Goal: Information Seeking & Learning: Learn about a topic

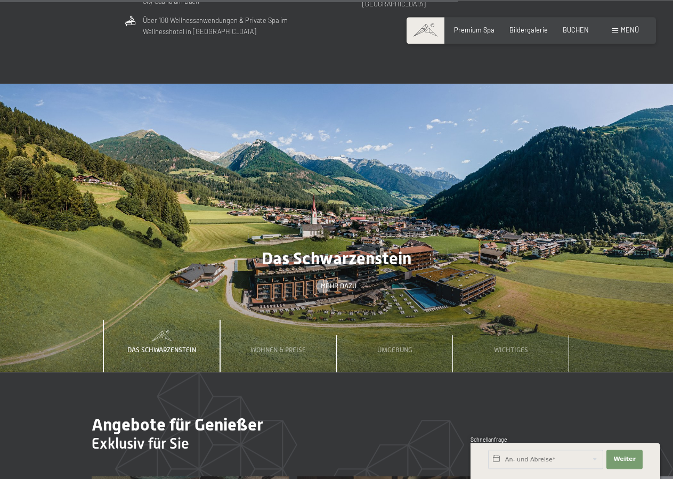
scroll to position [2879, 0]
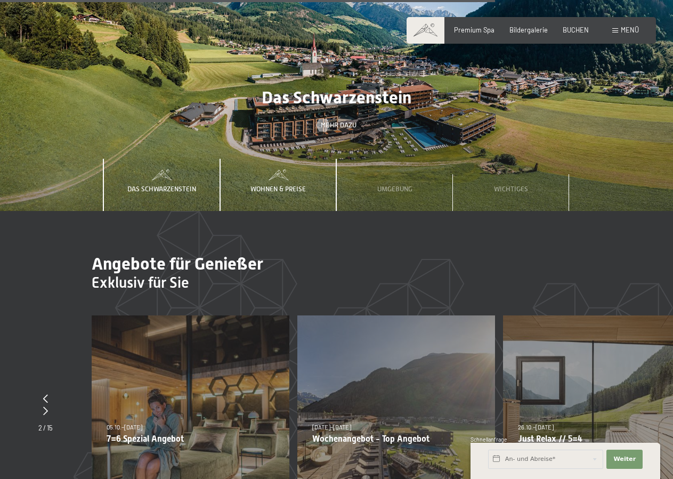
click at [286, 185] on span "Wohnen & Preise" at bounding box center [277, 189] width 55 height 8
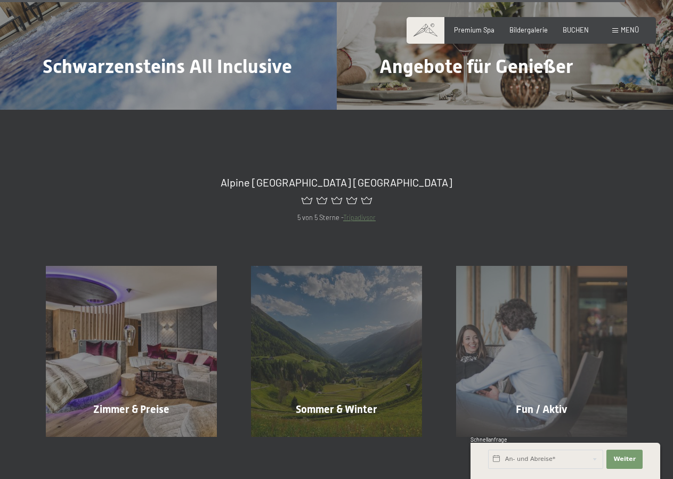
scroll to position [3802, 0]
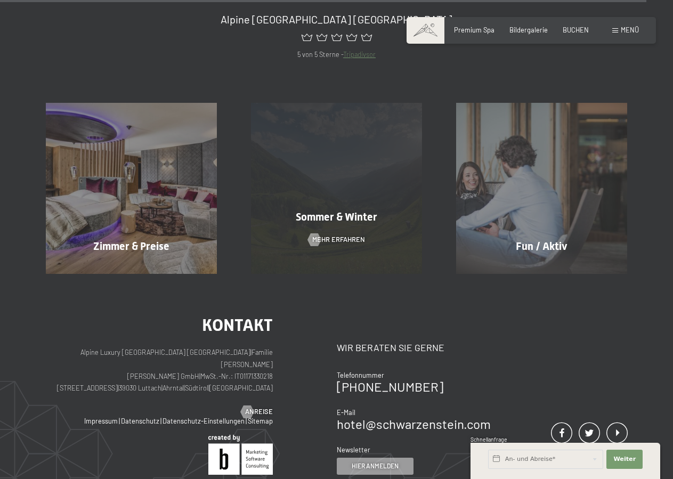
click at [331, 210] on span "Sommer & Winter" at bounding box center [336, 216] width 81 height 13
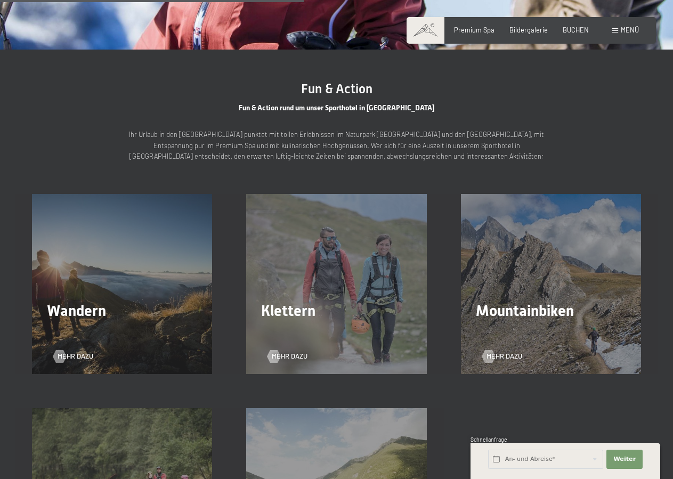
scroll to position [1466, 0]
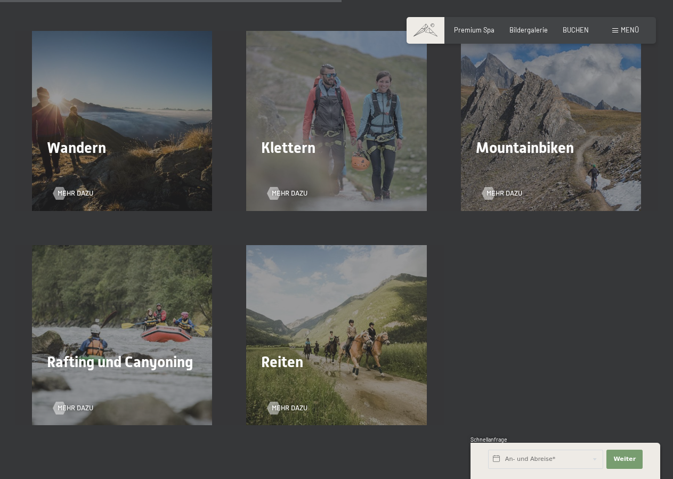
click at [126, 142] on div "Wandern Mehr dazu" at bounding box center [122, 121] width 214 height 180
click at [90, 139] on span "Wandern" at bounding box center [76, 148] width 59 height 18
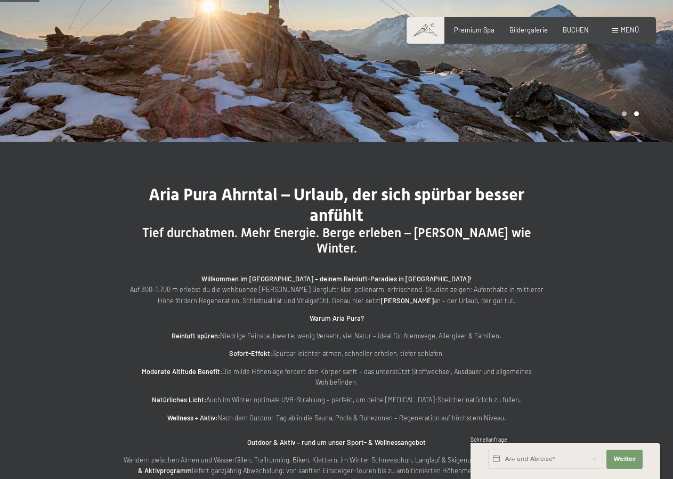
scroll to position [0, 0]
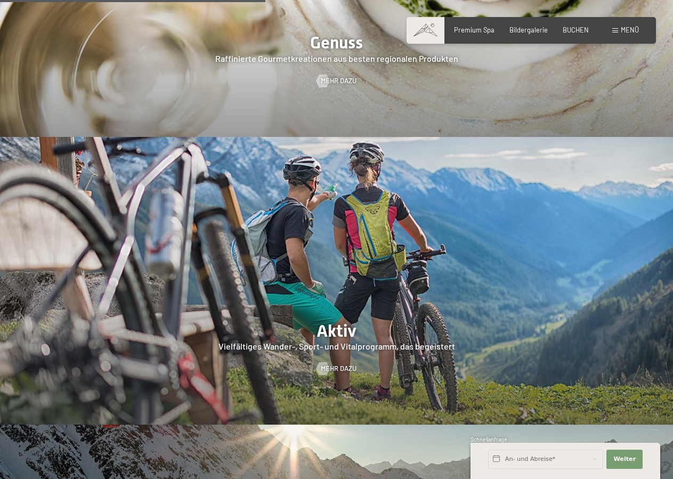
scroll to position [1738, 0]
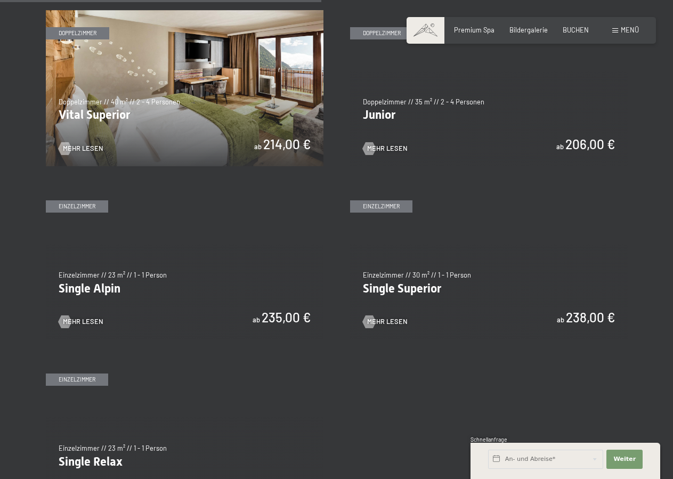
scroll to position [1141, 0]
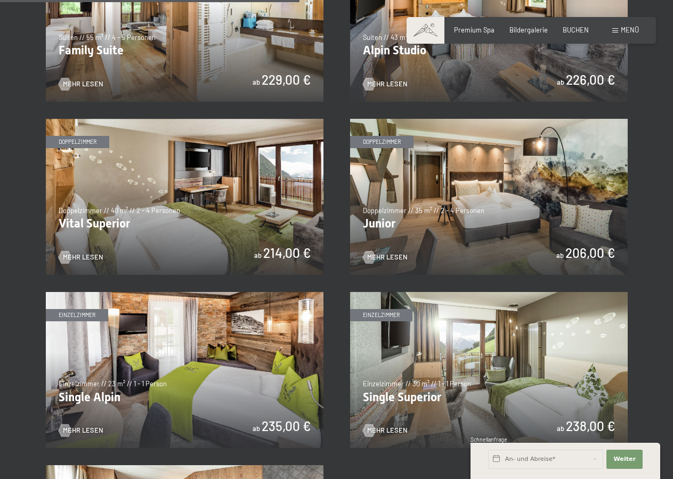
click at [374, 139] on img at bounding box center [488, 197] width 277 height 156
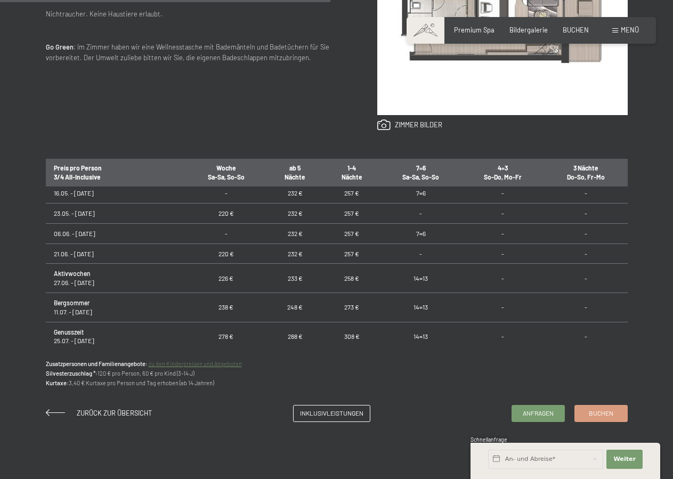
scroll to position [607, 0]
